Goal: Find specific page/section: Find specific page/section

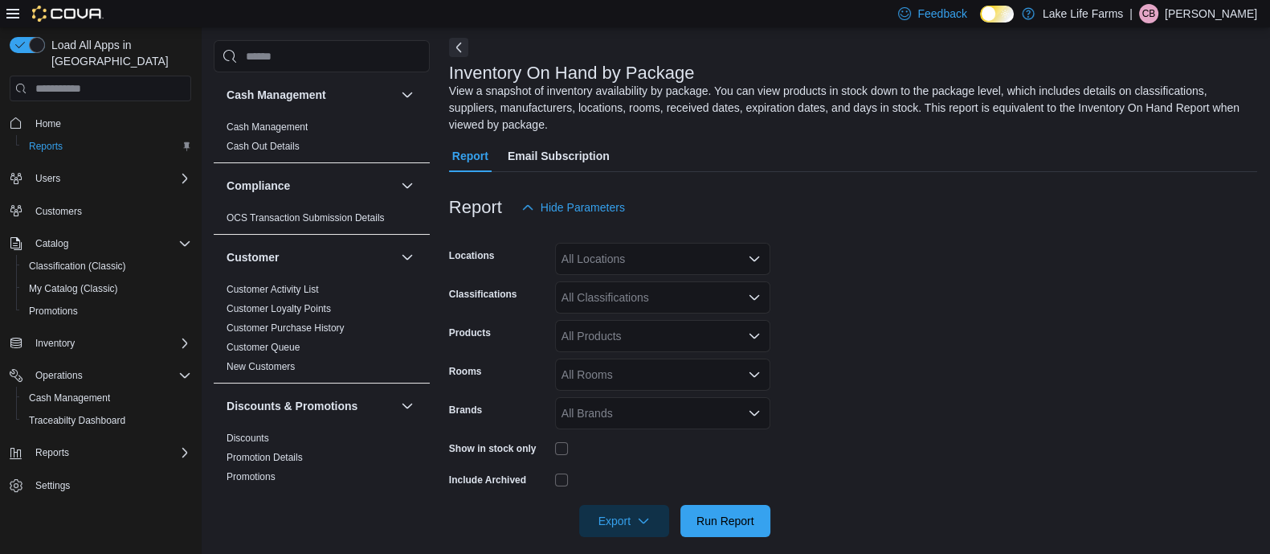
scroll to position [71, 0]
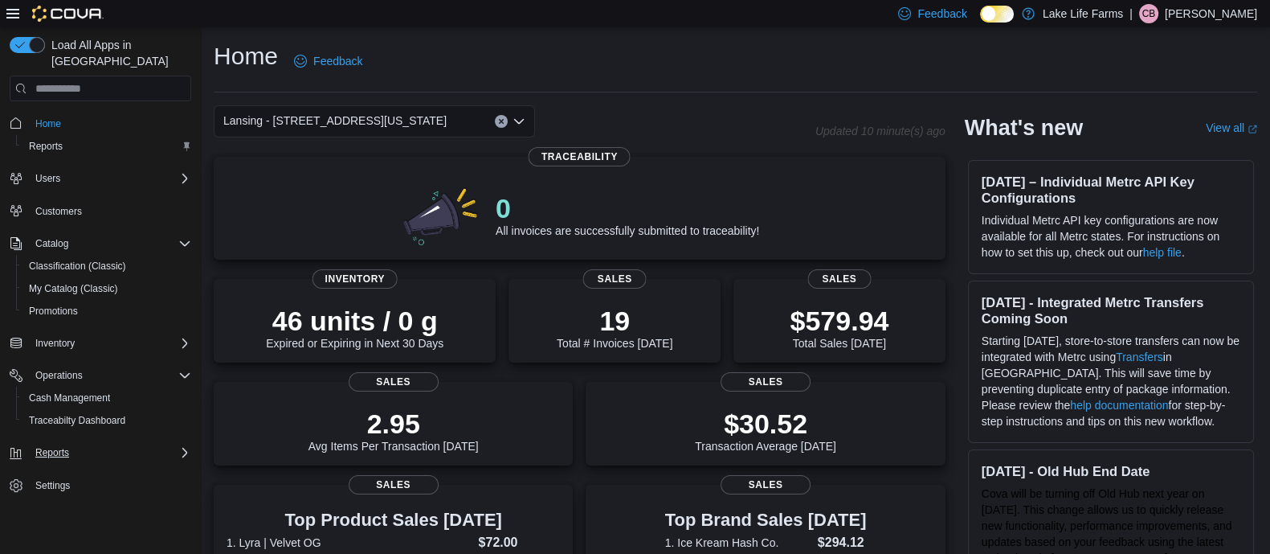
click at [108, 443] on div "Reports" at bounding box center [110, 452] width 162 height 19
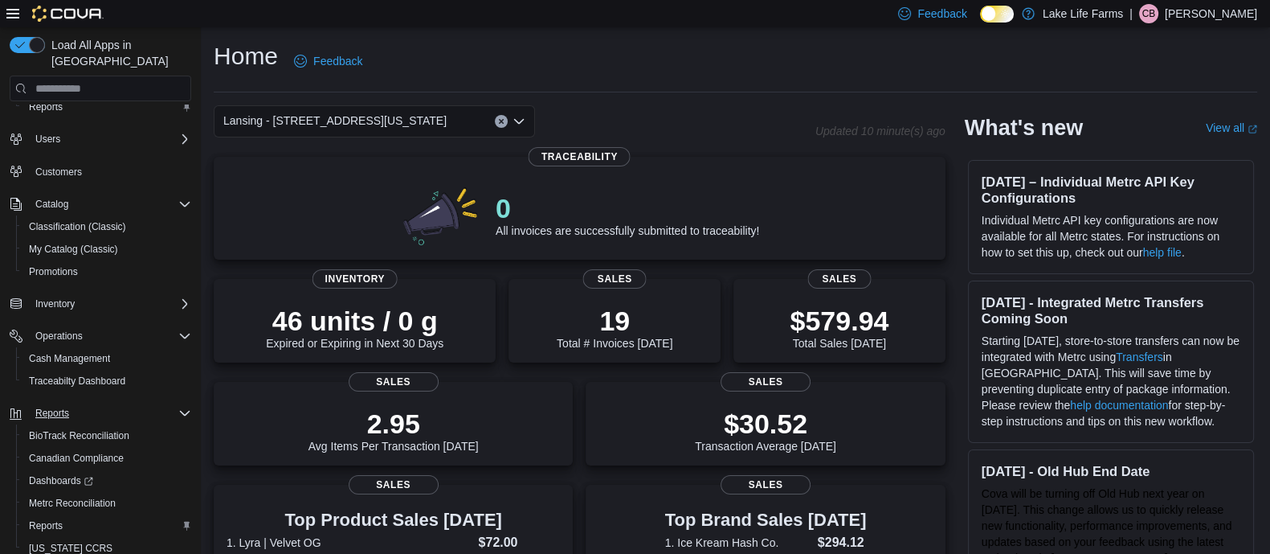
scroll to position [72, 0]
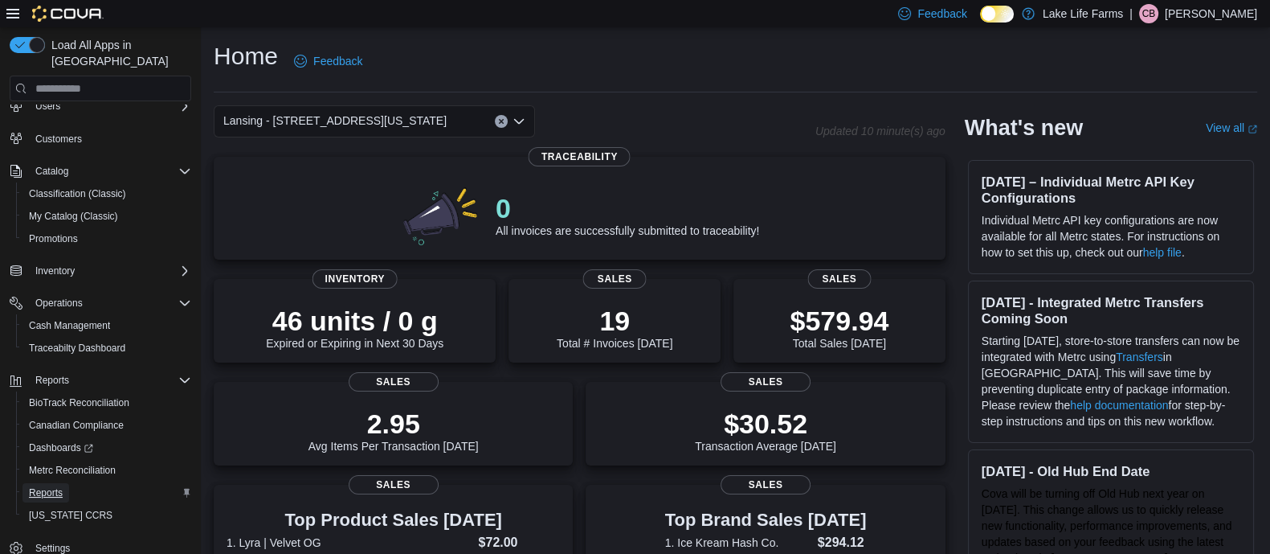
click at [54, 486] on span "Reports" at bounding box center [46, 492] width 34 height 13
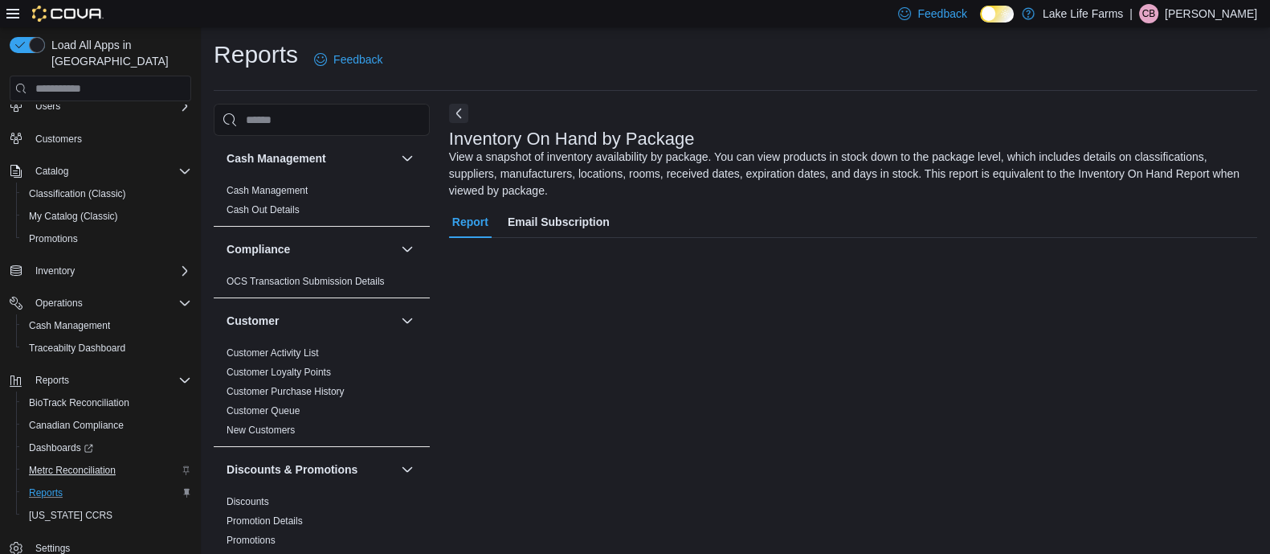
scroll to position [72, 0]
